Goal: Transaction & Acquisition: Purchase product/service

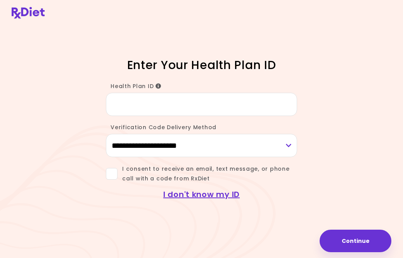
click at [197, 116] on input "Health Plan ID" at bounding box center [201, 104] width 191 height 23
type input "**********"
click at [165, 157] on select "**********" at bounding box center [201, 145] width 191 height 23
select select "***"
click at [171, 157] on select "**********" at bounding box center [201, 145] width 191 height 23
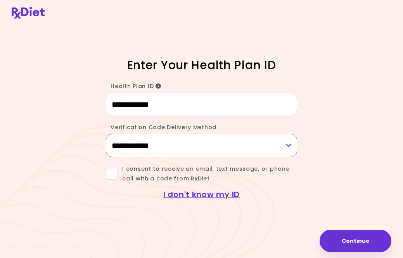
click at [152, 155] on select "**********" at bounding box center [201, 145] width 191 height 23
click at [119, 183] on span "I consent to receive an email, text message, or phone call with a code from RxD…" at bounding box center [208, 173] width 180 height 19
click at [272, 157] on select "**********" at bounding box center [201, 145] width 191 height 23
click at [350, 243] on button "Continue" at bounding box center [356, 241] width 72 height 22
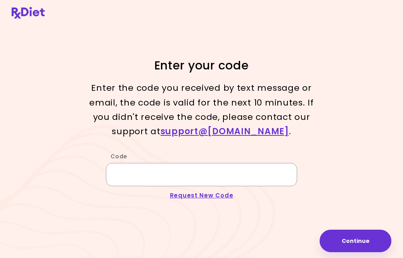
click at [257, 186] on input "Code" at bounding box center [201, 174] width 191 height 23
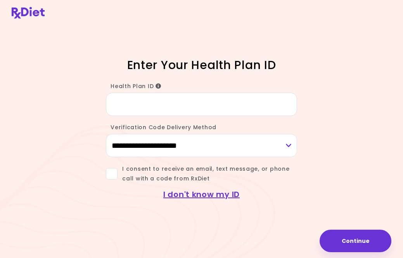
click at [246, 111] on input "Health Plan ID" at bounding box center [201, 104] width 191 height 23
type input "**********"
click at [173, 157] on select "**********" at bounding box center [201, 145] width 191 height 23
select select "***"
click at [169, 157] on select "**********" at bounding box center [201, 145] width 191 height 23
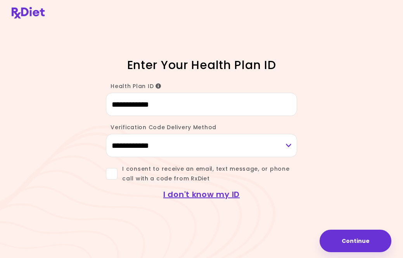
click at [116, 180] on span at bounding box center [112, 174] width 12 height 12
click at [335, 240] on button "Continue" at bounding box center [356, 241] width 72 height 22
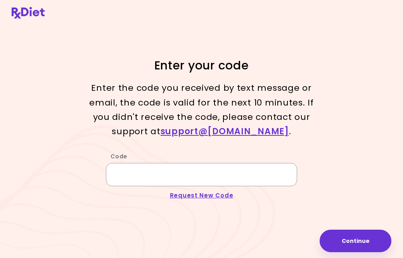
click at [185, 185] on input "Code" at bounding box center [201, 174] width 191 height 23
type input "******"
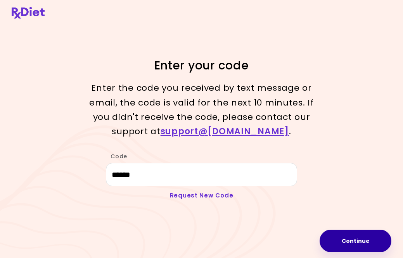
click at [334, 243] on button "Continue" at bounding box center [356, 241] width 72 height 22
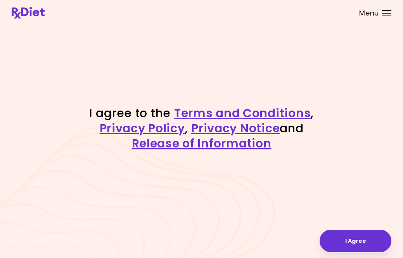
click at [340, 240] on button "I Agree" at bounding box center [356, 241] width 72 height 22
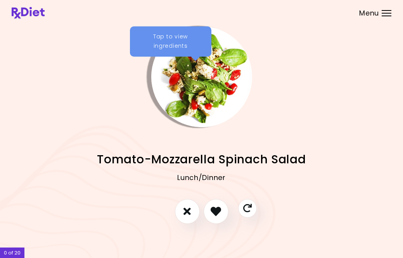
click at [224, 224] on button "I like this recipe" at bounding box center [216, 211] width 25 height 25
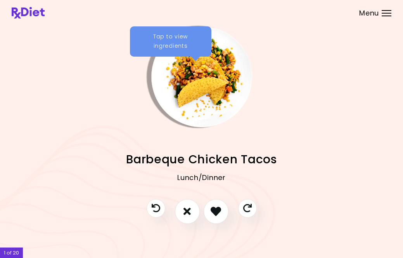
click at [219, 216] on icon "I like this recipe" at bounding box center [216, 211] width 10 height 10
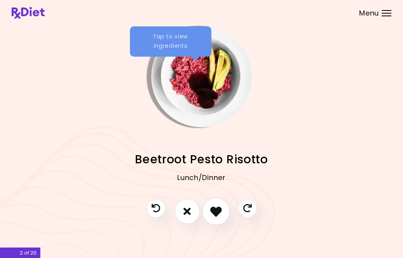
click at [219, 217] on icon "I like this recipe" at bounding box center [216, 212] width 12 height 12
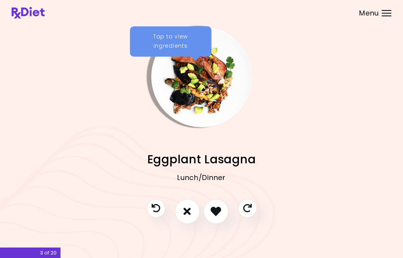
click at [221, 216] on icon "I like this recipe" at bounding box center [216, 211] width 10 height 10
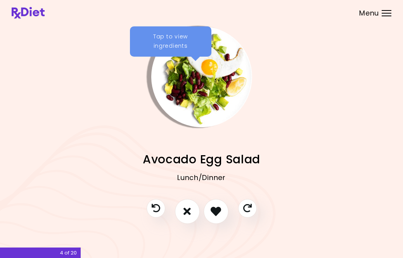
click at [222, 224] on button "I like this recipe" at bounding box center [216, 211] width 25 height 25
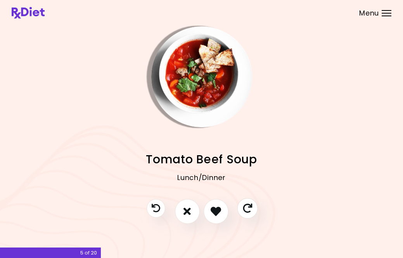
click at [246, 218] on button "Skip" at bounding box center [247, 208] width 21 height 21
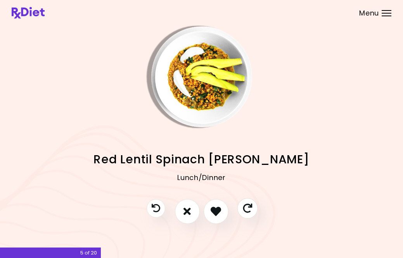
click at [244, 218] on button "Skip" at bounding box center [247, 208] width 21 height 21
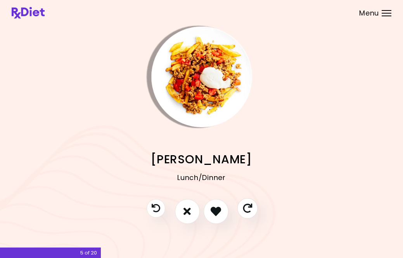
click at [246, 218] on button "Skip" at bounding box center [247, 208] width 21 height 21
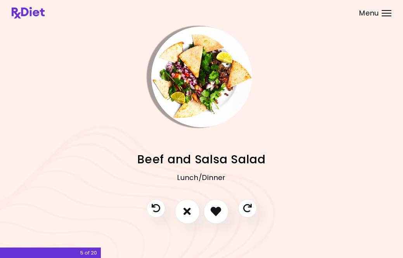
click at [245, 213] on icon "Skip" at bounding box center [247, 208] width 9 height 9
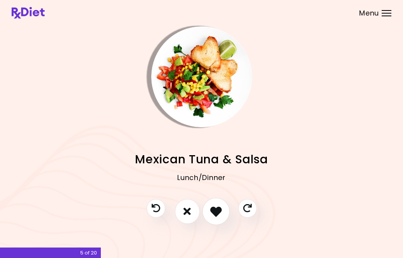
click at [213, 217] on icon "I like this recipe" at bounding box center [216, 212] width 12 height 12
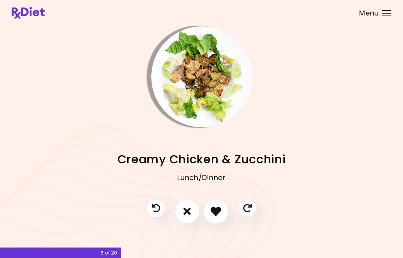
click at [219, 216] on icon "I like this recipe" at bounding box center [216, 211] width 10 height 10
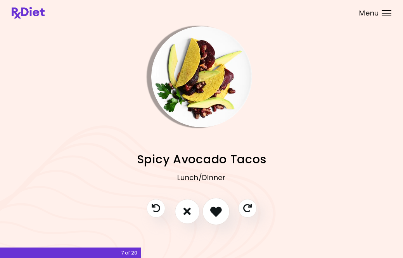
click at [225, 221] on button "I like this recipe" at bounding box center [215, 211] width 27 height 27
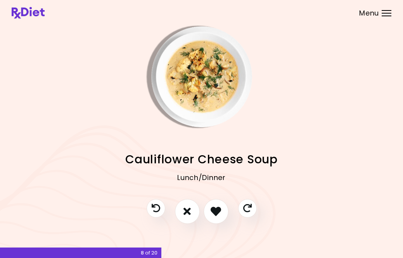
click at [385, 10] on div at bounding box center [387, 10] width 10 height 1
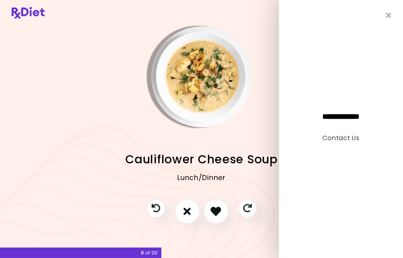
click at [228, 104] on img "Info - Cauliflower Cheese Soup" at bounding box center [201, 76] width 101 height 101
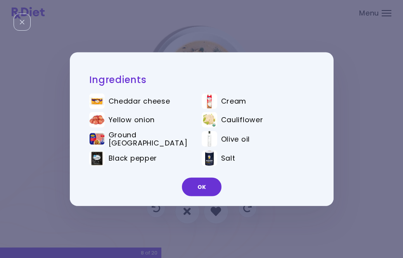
click at [210, 196] on button "OK" at bounding box center [202, 187] width 40 height 19
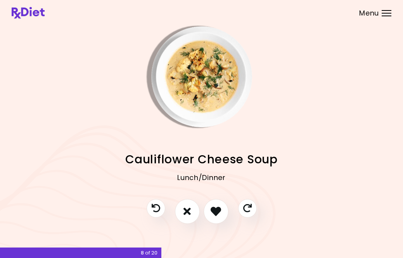
click at [219, 216] on icon "I like this recipe" at bounding box center [216, 211] width 10 height 10
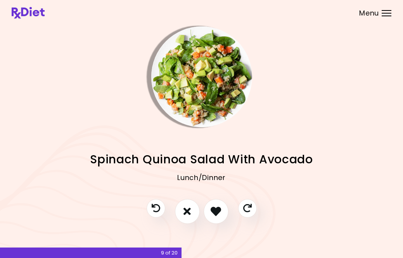
click at [216, 216] on icon "I like this recipe" at bounding box center [216, 211] width 10 height 10
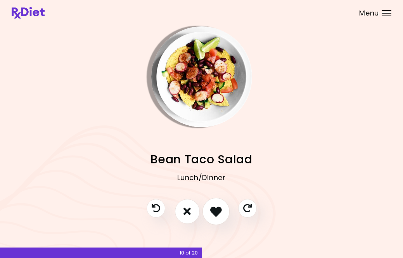
click at [218, 217] on icon "I like this recipe" at bounding box center [216, 212] width 12 height 12
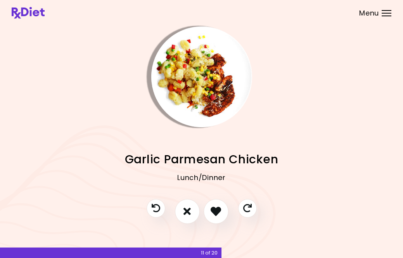
click at [220, 216] on icon "I like this recipe" at bounding box center [216, 211] width 10 height 10
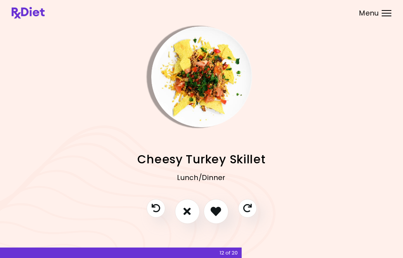
click at [247, 213] on icon "Skip" at bounding box center [247, 208] width 9 height 9
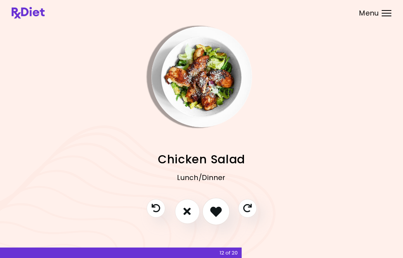
click at [215, 217] on icon "I like this recipe" at bounding box center [216, 212] width 12 height 12
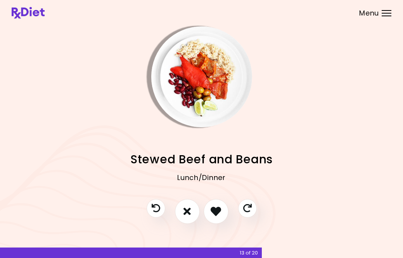
click at [391, 14] on div "Menu" at bounding box center [387, 13] width 10 height 6
click at [189, 206] on icon "I don't like this recipe" at bounding box center [186, 211] width 7 height 10
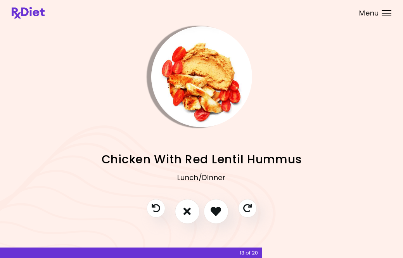
click at [220, 206] on icon "I like this recipe" at bounding box center [216, 211] width 10 height 10
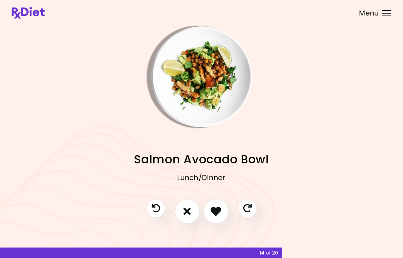
click at [212, 206] on icon "I like this recipe" at bounding box center [216, 211] width 10 height 10
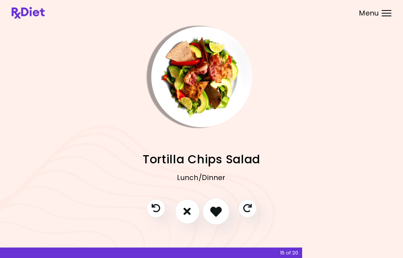
click at [215, 206] on icon "I like this recipe" at bounding box center [216, 212] width 12 height 12
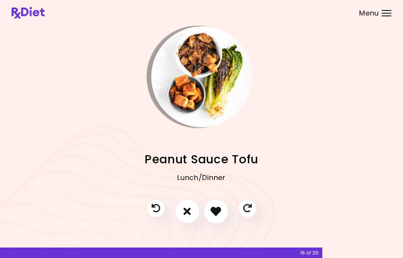
click at [216, 206] on icon "I like this recipe" at bounding box center [216, 211] width 10 height 10
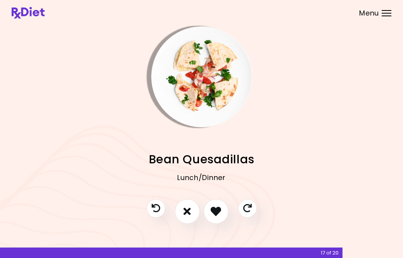
click at [219, 206] on icon "I like this recipe" at bounding box center [216, 211] width 10 height 10
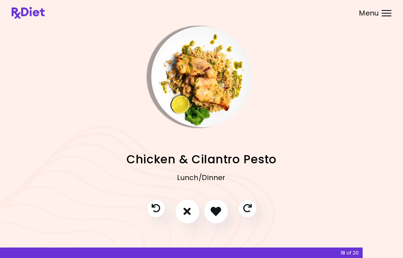
click at [217, 206] on icon "I like this recipe" at bounding box center [216, 211] width 10 height 10
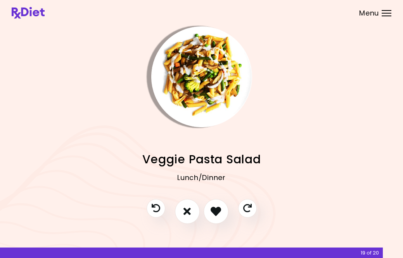
click at [214, 206] on icon "I like this recipe" at bounding box center [216, 211] width 10 height 10
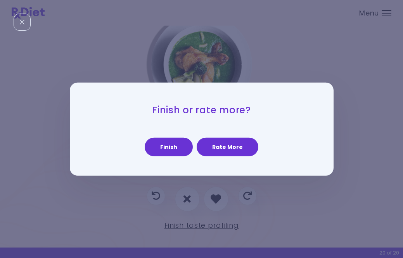
click at [178, 156] on button "Finish" at bounding box center [169, 147] width 48 height 19
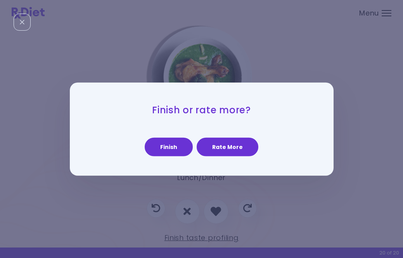
select select "*"
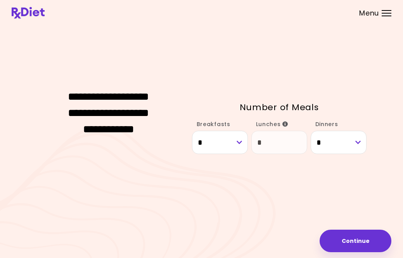
click at [384, 40] on div "**********" at bounding box center [202, 128] width 380 height 205
click at [384, 39] on div "**********" at bounding box center [202, 128] width 380 height 205
click at [375, 41] on div "**********" at bounding box center [202, 128] width 380 height 205
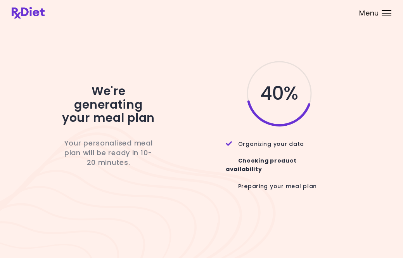
click at [382, 14] on div "Menu" at bounding box center [387, 13] width 10 height 6
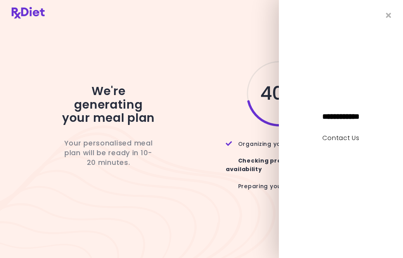
click at [232, 96] on div "40 %" at bounding box center [273, 93] width 186 height 68
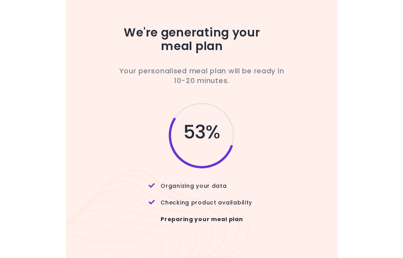
scroll to position [25, 0]
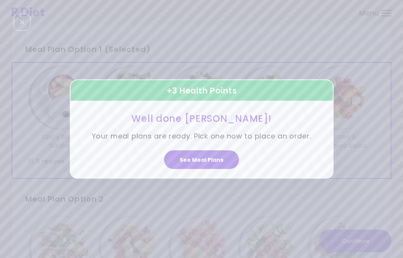
click at [213, 168] on button "See Meal Plans" at bounding box center [201, 159] width 75 height 19
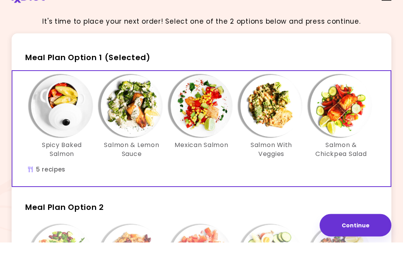
scroll to position [19, 0]
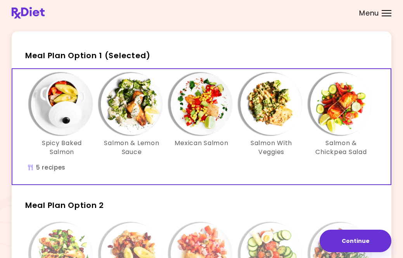
click at [70, 103] on img "Info - Spicy Baked Salmon - Meal Plan Option 1 (Selected)" at bounding box center [62, 104] width 62 height 62
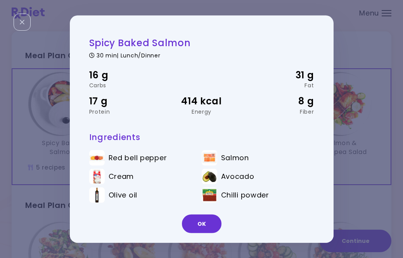
click at [214, 232] on button "OK" at bounding box center [202, 223] width 40 height 19
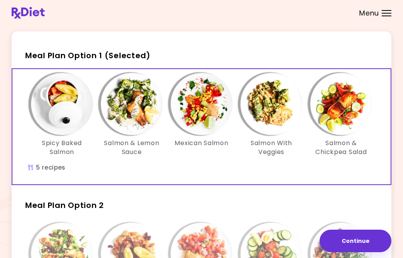
click at [140, 116] on img "Info - Salmon & Lemon Sauce - Meal Plan Option 1 (Selected)" at bounding box center [132, 104] width 62 height 62
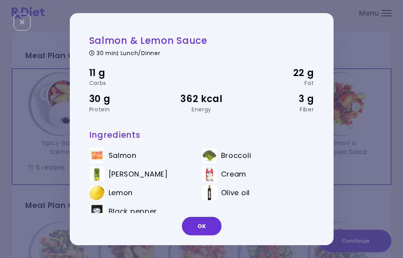
click at [206, 235] on button "OK" at bounding box center [202, 226] width 40 height 19
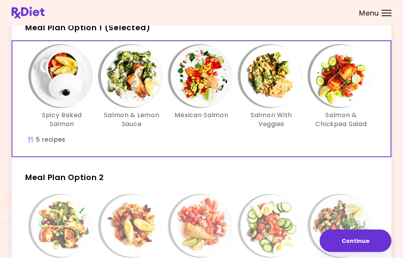
scroll to position [48, 0]
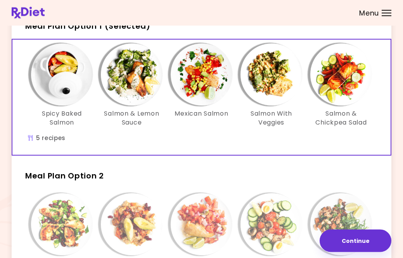
click at [69, 93] on img "Info - Spicy Baked Salmon - Meal Plan Option 1 (Selected)" at bounding box center [62, 75] width 62 height 62
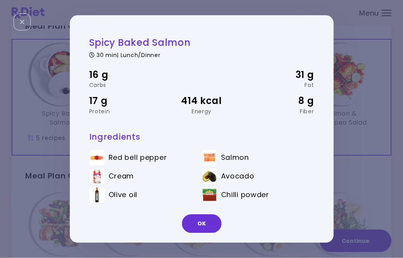
scroll to position [48, 0]
click at [202, 232] on button "OK" at bounding box center [202, 223] width 40 height 19
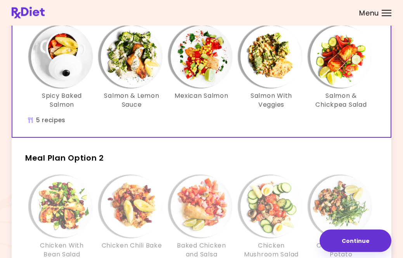
click at [137, 61] on img "Info - Salmon & Lemon Sauce - Meal Plan Option 1 (Selected)" at bounding box center [132, 57] width 62 height 62
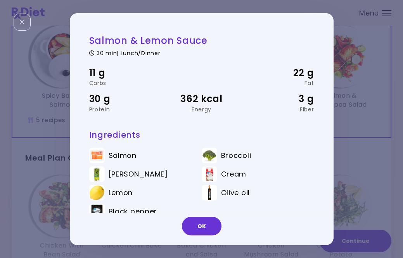
click at [205, 235] on button "OK" at bounding box center [202, 226] width 40 height 19
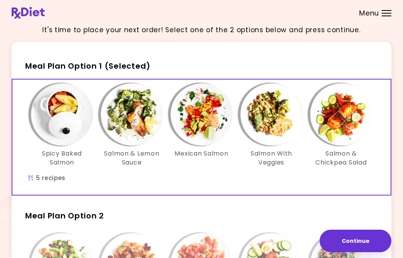
scroll to position [8, 0]
click at [69, 117] on img "Info - Spicy Baked Salmon - Meal Plan Option 1 (Selected)" at bounding box center [62, 115] width 62 height 62
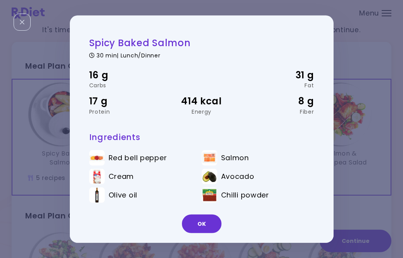
click at [200, 233] on button "OK" at bounding box center [202, 223] width 40 height 19
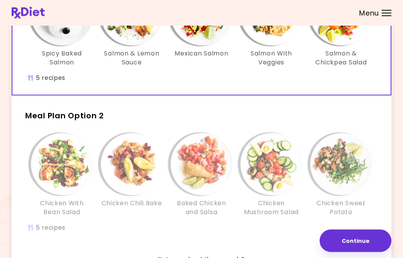
scroll to position [109, 0]
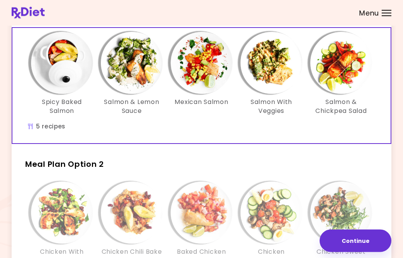
click at [270, 71] on img "Info - Salmon With Veggies - Meal Plan Option 1 (Selected)" at bounding box center [271, 63] width 62 height 62
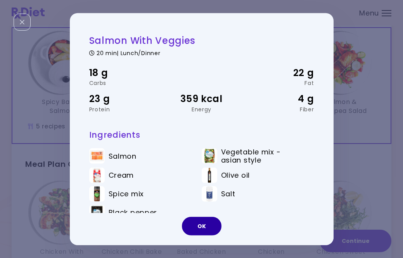
click at [212, 235] on button "OK" at bounding box center [202, 226] width 40 height 19
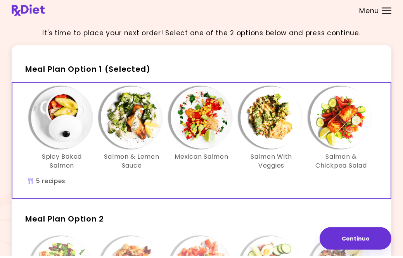
scroll to position [5, 0]
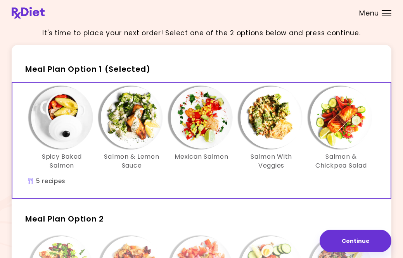
click at [139, 132] on img "Info - Salmon & Lemon Sauce - Meal Plan Option 1 (Selected)" at bounding box center [132, 117] width 62 height 62
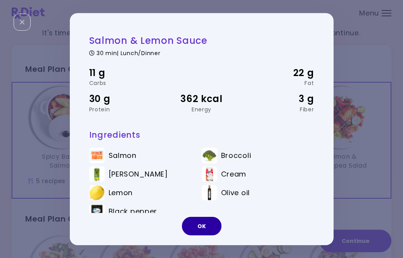
click at [213, 235] on button "OK" at bounding box center [202, 226] width 40 height 19
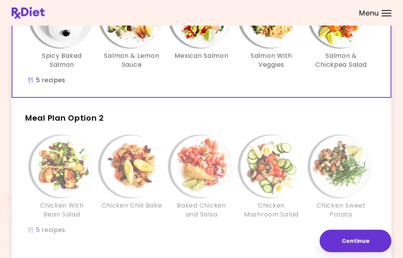
scroll to position [146, 0]
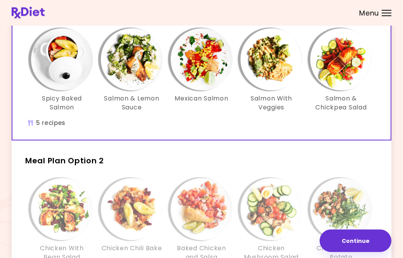
click at [70, 67] on img "Info - Spicy Baked Salmon - Meal Plan Option 1 (Selected)" at bounding box center [62, 60] width 62 height 62
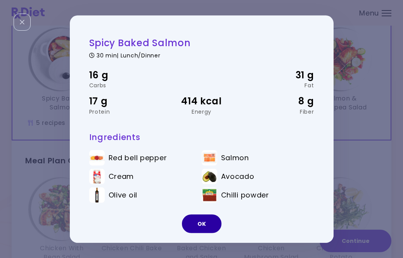
click at [211, 233] on button "OK" at bounding box center [202, 223] width 40 height 19
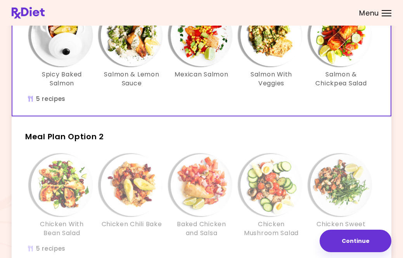
scroll to position [90, 0]
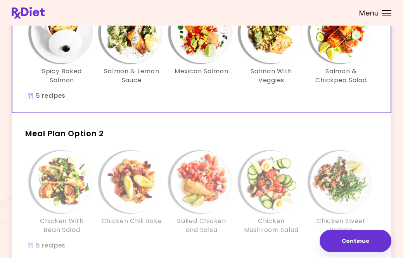
click at [271, 188] on img "Info - Chicken Mushroom Salad - Meal Plan Option 2" at bounding box center [271, 182] width 62 height 62
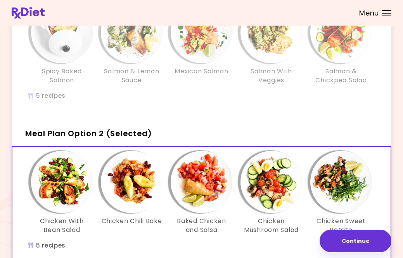
click at [275, 175] on img "Info - Chicken Mushroom Salad - Meal Plan Option 2 (Selected)" at bounding box center [271, 182] width 62 height 62
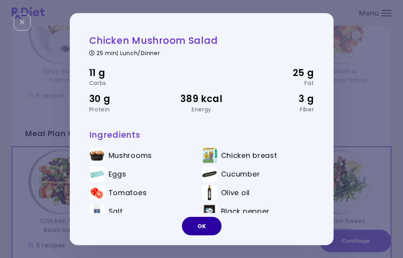
click at [210, 235] on button "OK" at bounding box center [202, 226] width 40 height 19
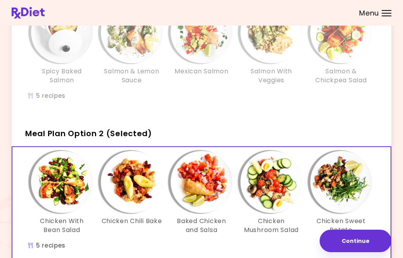
click at [351, 252] on button "Continue" at bounding box center [356, 241] width 72 height 22
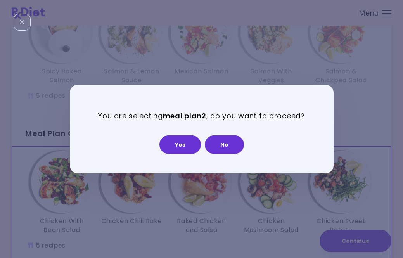
click at [187, 154] on button "Yes" at bounding box center [179, 144] width 41 height 19
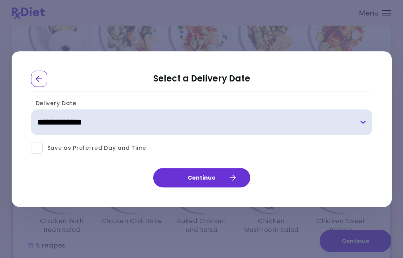
click at [319, 135] on select "**********" at bounding box center [201, 123] width 341 height 26
select select "**********"
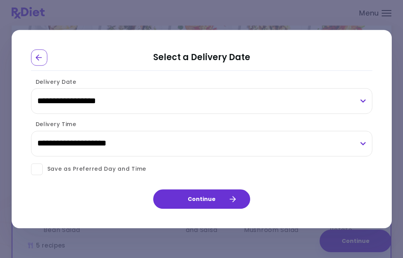
click at [41, 175] on span at bounding box center [37, 169] width 12 height 12
click at [195, 209] on button "Continue" at bounding box center [201, 198] width 97 height 19
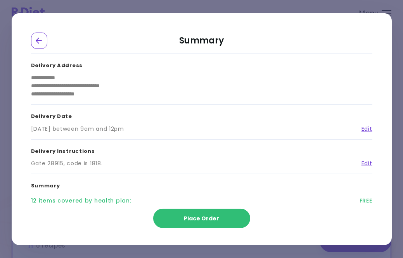
click at [45, 42] on div "Go Back" at bounding box center [39, 40] width 16 height 16
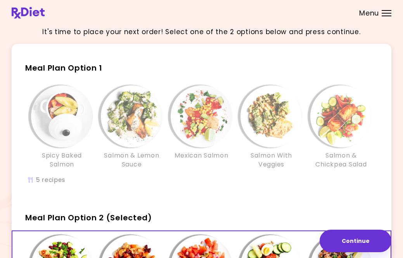
scroll to position [5, 0]
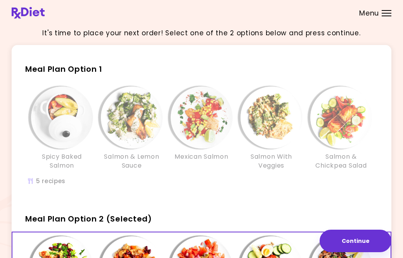
click at [48, 100] on img "Info - Spicy Baked Salmon - Meal Plan Option 1" at bounding box center [62, 117] width 62 height 62
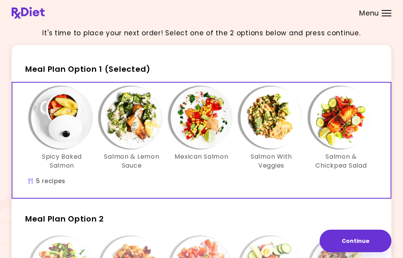
click at [71, 125] on img "Info - Spicy Baked Salmon - Meal Plan Option 1 (Selected)" at bounding box center [62, 117] width 62 height 62
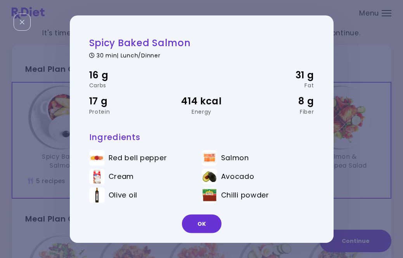
click at [194, 233] on button "OK" at bounding box center [202, 223] width 40 height 19
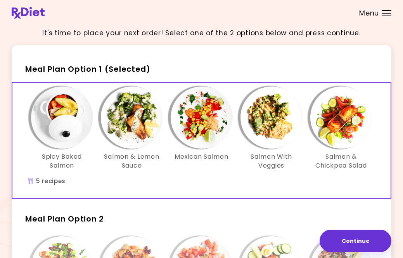
click at [124, 127] on img "Info - Salmon & Lemon Sauce - Meal Plan Option 1 (Selected)" at bounding box center [132, 117] width 62 height 62
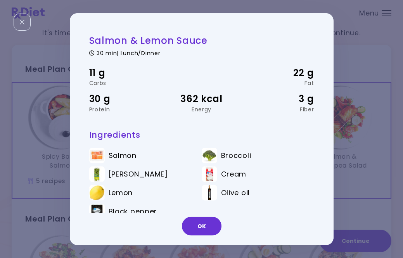
click at [195, 235] on button "OK" at bounding box center [202, 226] width 40 height 19
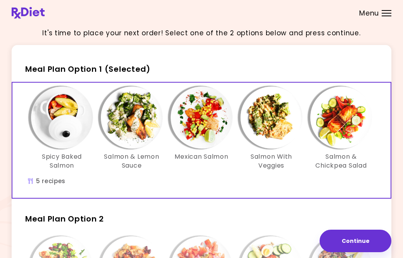
click at [55, 114] on img "Info - Spicy Baked Salmon - Meal Plan Option 1 (Selected)" at bounding box center [62, 117] width 62 height 62
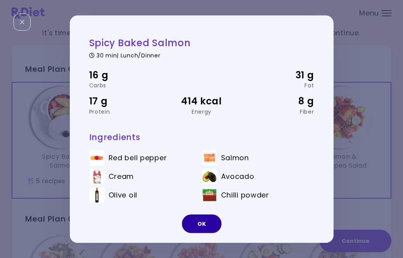
click at [200, 233] on button "OK" at bounding box center [202, 223] width 40 height 19
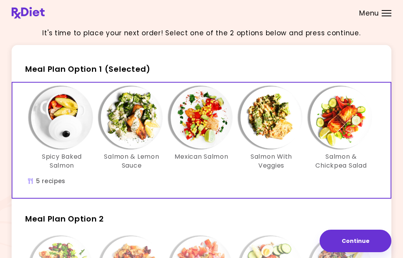
click at [259, 130] on img "Info - Salmon With Veggies - Meal Plan Option 1 (Selected)" at bounding box center [271, 117] width 62 height 62
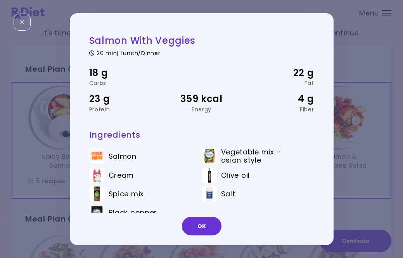
click at [196, 235] on button "OK" at bounding box center [202, 226] width 40 height 19
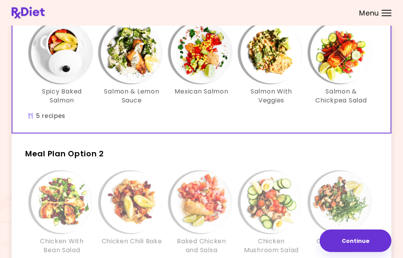
scroll to position [73, 0]
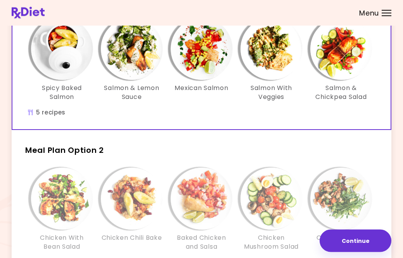
click at [378, 3] on header at bounding box center [201, 13] width 403 height 26
click at [383, 11] on div "Menu" at bounding box center [387, 13] width 10 height 6
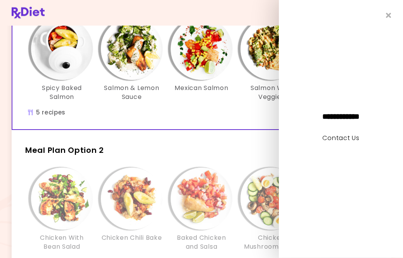
scroll to position [74, 0]
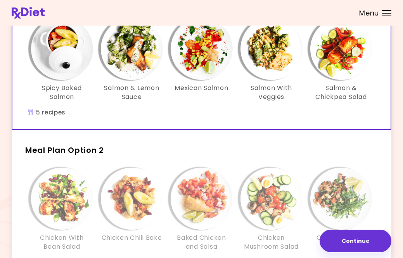
click at [197, 107] on div "Spicy Baked Salmon Salmon & Lemon Sauce Mexican Salmon Salmon With Veggies Salm…" at bounding box center [201, 63] width 349 height 91
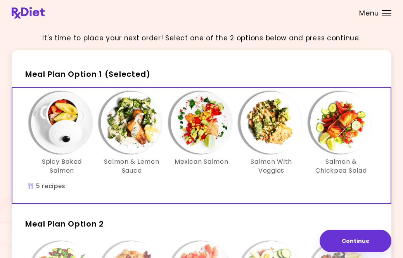
click at [30, 13] on img at bounding box center [28, 13] width 33 height 12
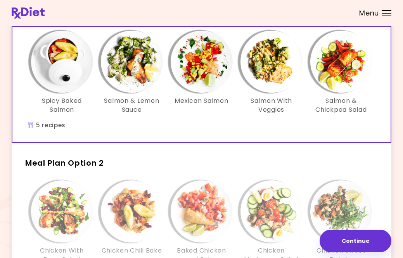
scroll to position [64, 0]
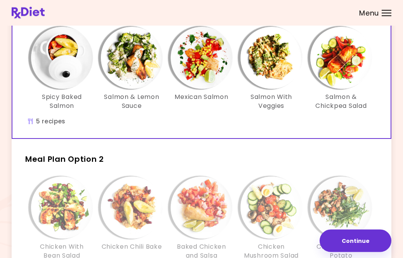
click at [57, 72] on img "Info - Spicy Baked Salmon - Meal Plan Option 1 (Selected)" at bounding box center [62, 58] width 62 height 62
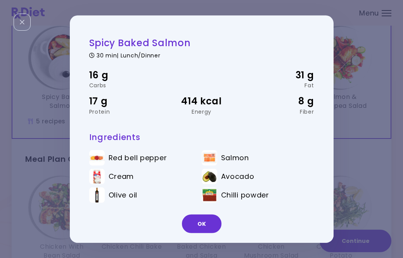
click at [200, 233] on button "OK" at bounding box center [202, 223] width 40 height 19
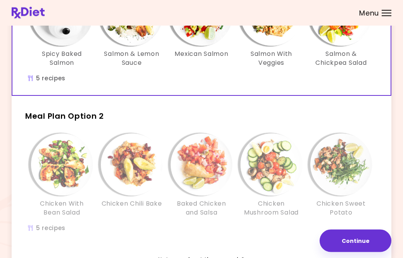
scroll to position [108, 0]
click at [275, 161] on img "Info - Chicken Mushroom Salad - Meal Plan Option 2" at bounding box center [271, 164] width 62 height 62
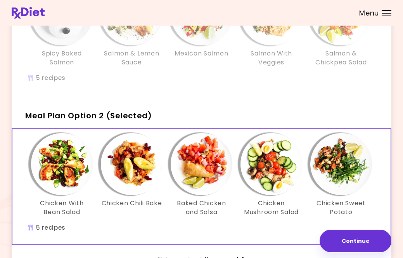
click at [266, 164] on img "Info - Chicken Mushroom Salad - Meal Plan Option 2 (Selected)" at bounding box center [271, 164] width 62 height 62
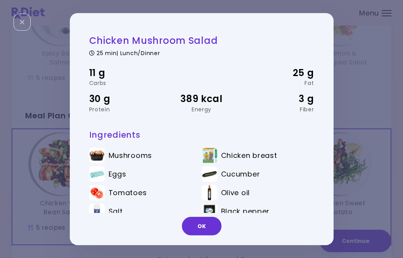
click at [206, 235] on button "OK" at bounding box center [202, 226] width 40 height 19
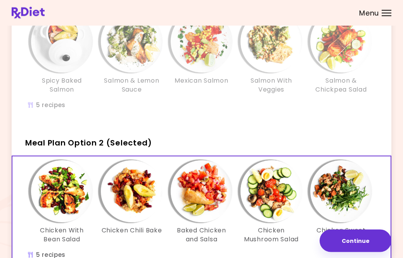
scroll to position [146, 0]
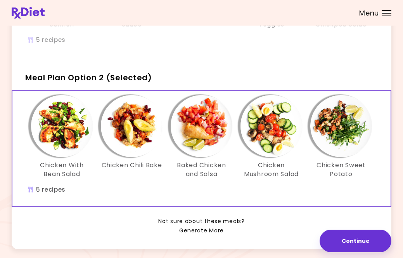
click at [355, 252] on button "Continue" at bounding box center [356, 241] width 72 height 22
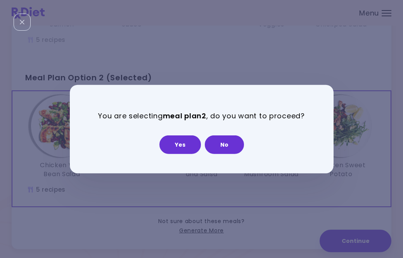
click at [226, 154] on button "No" at bounding box center [224, 144] width 39 height 19
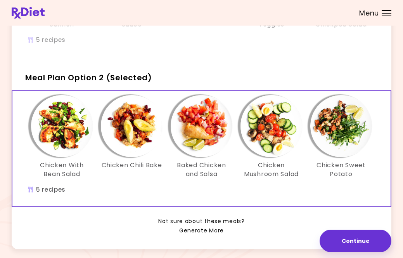
click at [259, 126] on img "Info - Chicken Mushroom Salad - Meal Plan Option 2 (Selected)" at bounding box center [271, 126] width 62 height 62
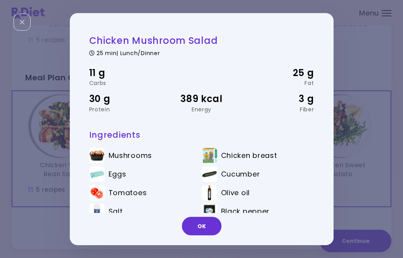
click at [186, 235] on button "OK" at bounding box center [202, 226] width 40 height 19
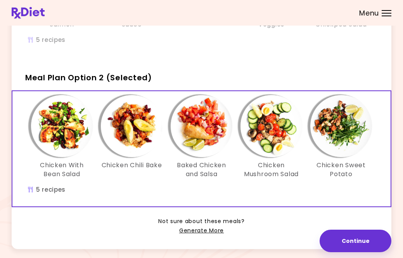
click at [261, 143] on img "Info - Chicken Mushroom Salad - Meal Plan Option 2 (Selected)" at bounding box center [271, 126] width 62 height 62
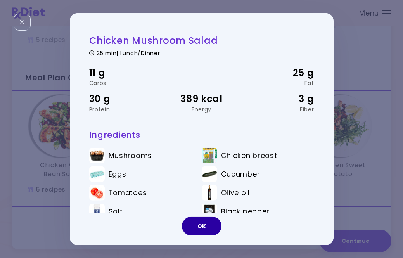
click at [192, 235] on button "OK" at bounding box center [202, 226] width 40 height 19
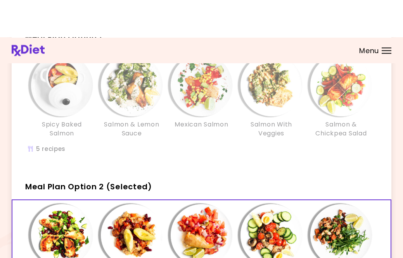
scroll to position [18, 0]
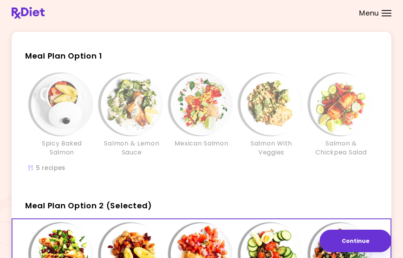
click at [141, 56] on h2 "Meal Plan Option 1" at bounding box center [202, 52] width 380 height 20
click at [142, 76] on img "Info - Salmon & Lemon Sauce - Meal Plan Option 1" at bounding box center [132, 104] width 62 height 62
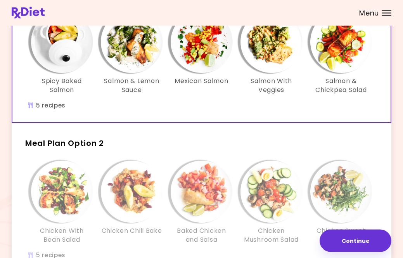
click at [350, 252] on button "Continue" at bounding box center [356, 241] width 72 height 22
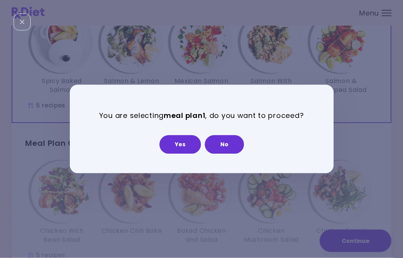
scroll to position [81, 0]
click at [170, 153] on button "Yes" at bounding box center [179, 144] width 41 height 19
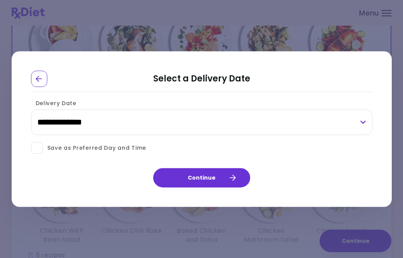
click at [142, 132] on select "**********" at bounding box center [201, 123] width 341 height 26
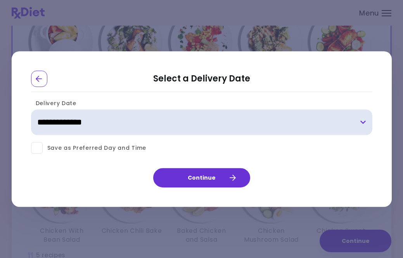
select select "**********"
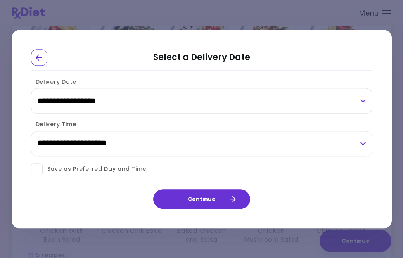
click at [35, 175] on span at bounding box center [37, 169] width 12 height 12
click at [190, 207] on button "Continue" at bounding box center [201, 198] width 97 height 19
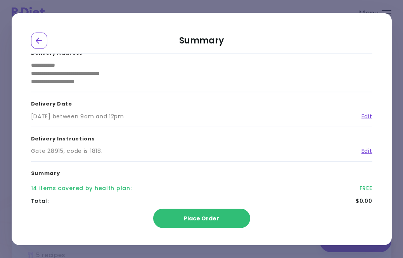
scroll to position [19, 0]
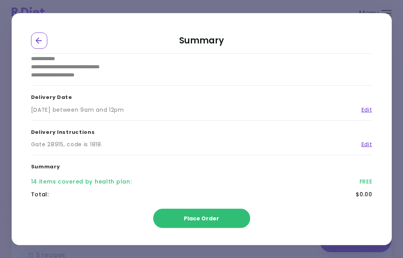
click at [111, 183] on div "14 items covered by health plan :" at bounding box center [81, 181] width 101 height 8
click at [177, 228] on button "Place Order" at bounding box center [201, 218] width 97 height 19
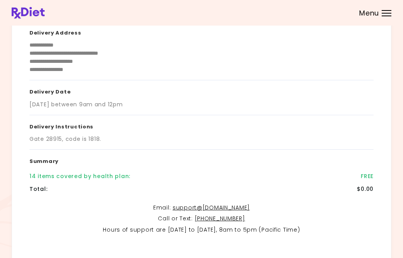
scroll to position [0, 0]
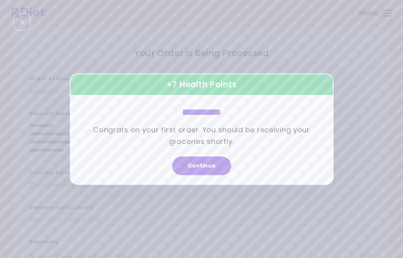
click at [208, 175] on button "Continue" at bounding box center [201, 165] width 59 height 19
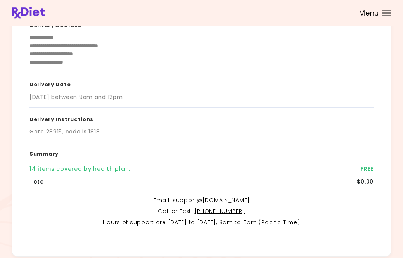
scroll to position [112, 0]
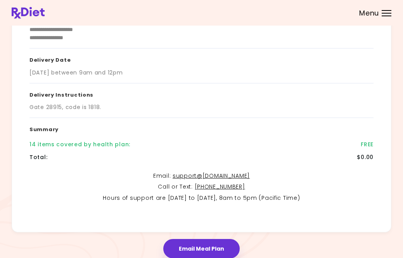
click at [216, 246] on button "Email Meal Plan" at bounding box center [201, 248] width 76 height 19
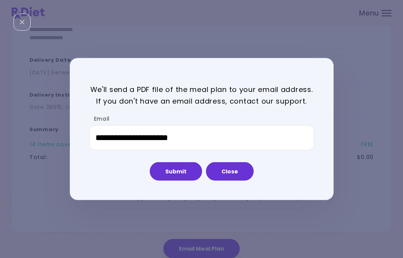
click at [183, 181] on button "Submit" at bounding box center [176, 171] width 52 height 19
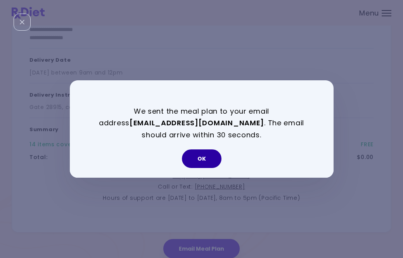
click at [203, 168] on button "OK" at bounding box center [202, 158] width 40 height 19
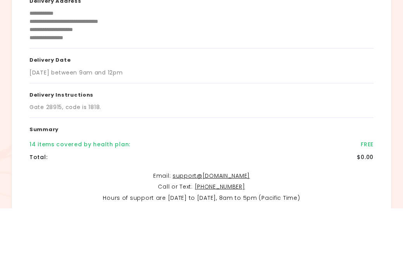
scroll to position [0, 0]
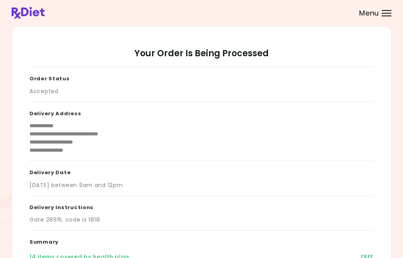
click at [377, 16] on span "Menu" at bounding box center [369, 13] width 20 height 7
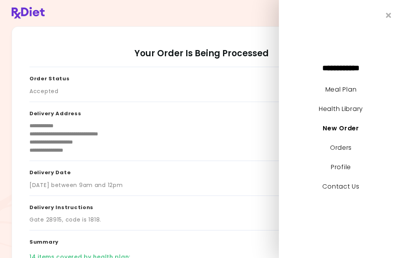
click at [344, 191] on link "Contact Us" at bounding box center [340, 186] width 37 height 9
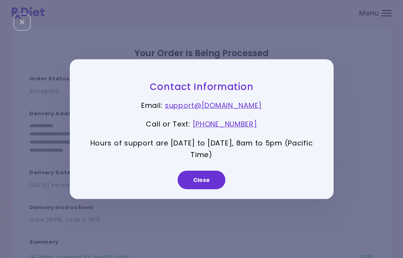
click at [235, 129] on link "+1 (833) 918-9888" at bounding box center [225, 124] width 64 height 10
click at [209, 189] on button "Close" at bounding box center [202, 180] width 48 height 19
